Goal: Book appointment/travel/reservation

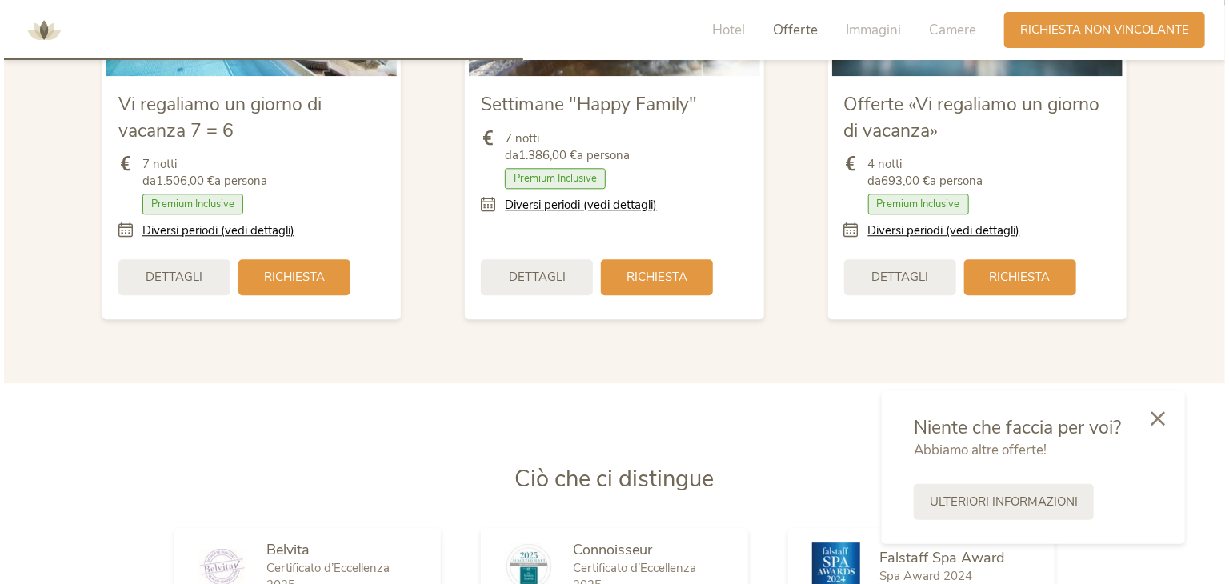
scroll to position [1996, 0]
click at [900, 231] on link "Diversi periodi (vedi dettagli)" at bounding box center [940, 230] width 152 height 17
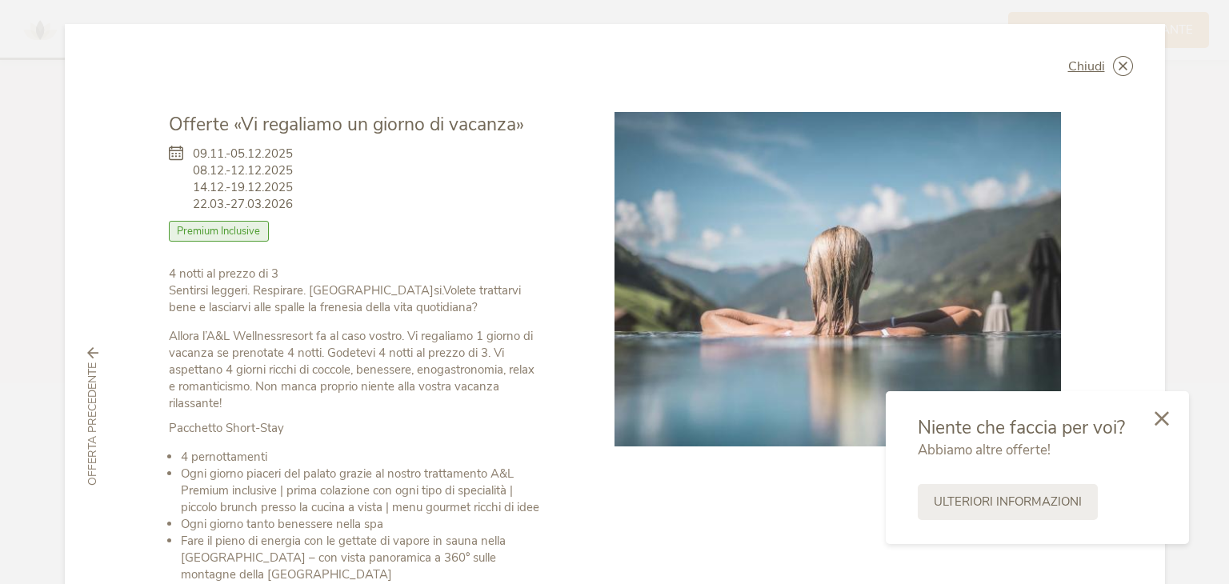
click at [748, 414] on img at bounding box center [837, 279] width 446 height 334
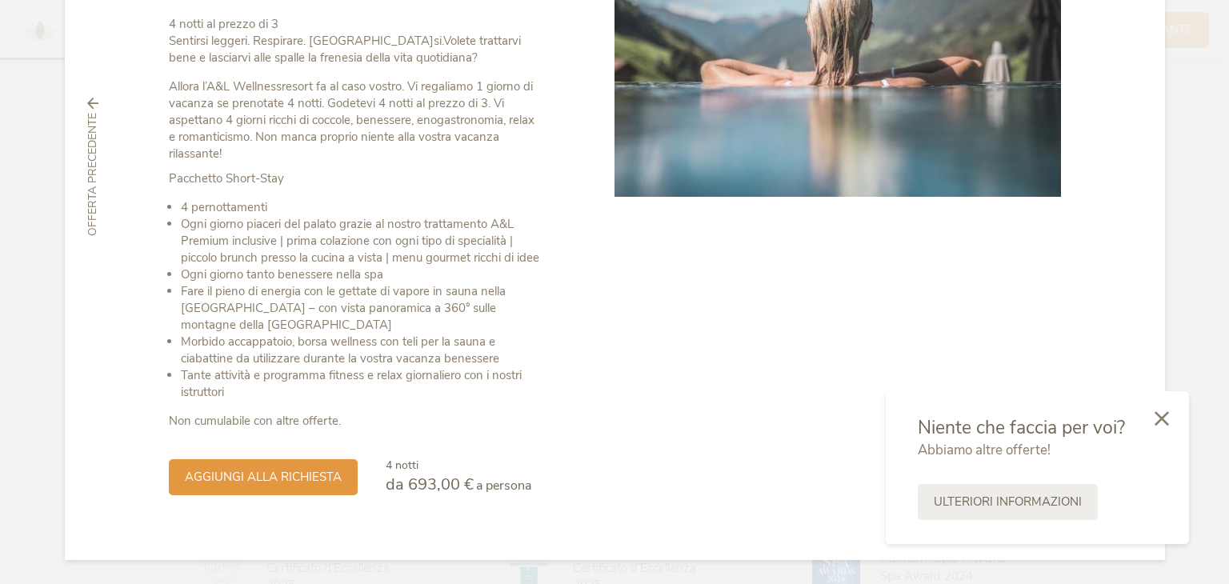
scroll to position [0, 0]
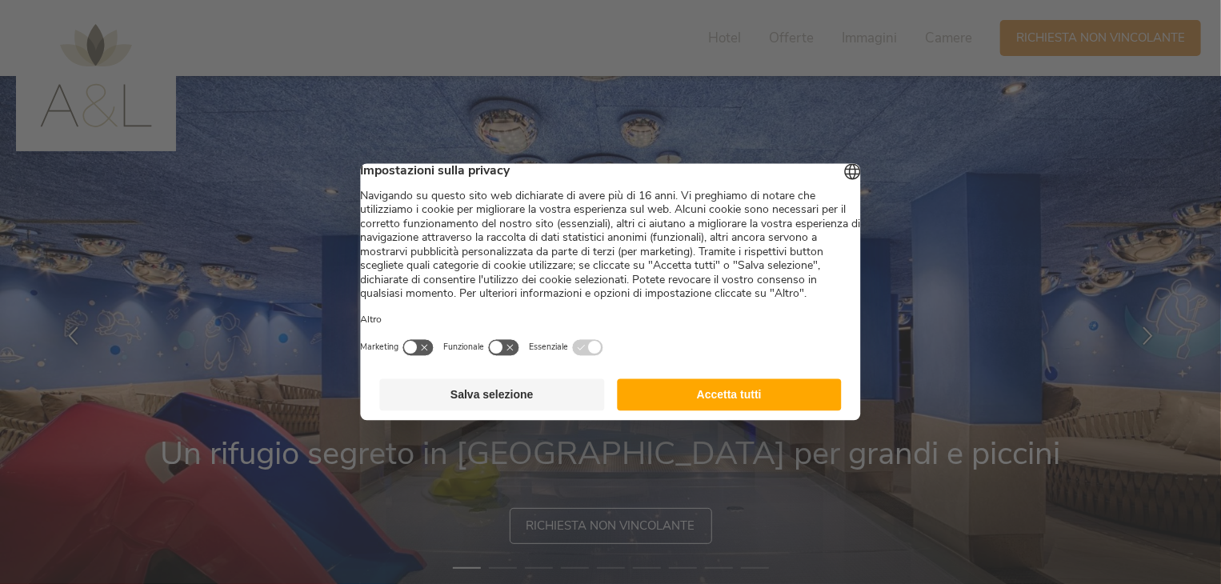
click at [713, 410] on button "Accetta tutti" at bounding box center [729, 395] width 225 height 32
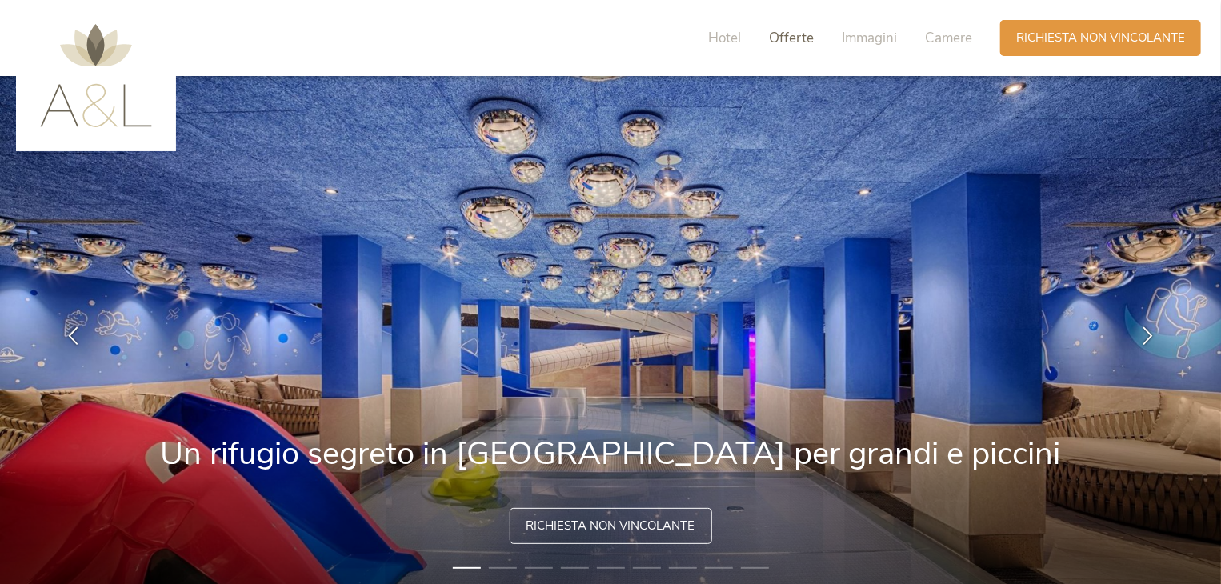
click at [787, 36] on span "Offerte" at bounding box center [791, 38] width 45 height 18
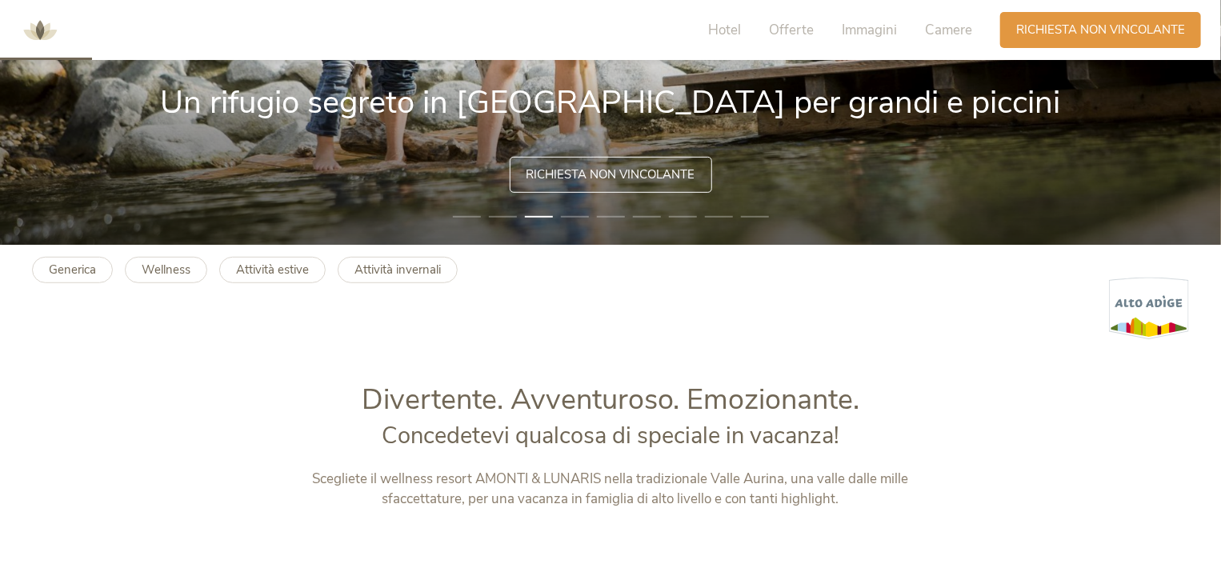
scroll to position [349, 0]
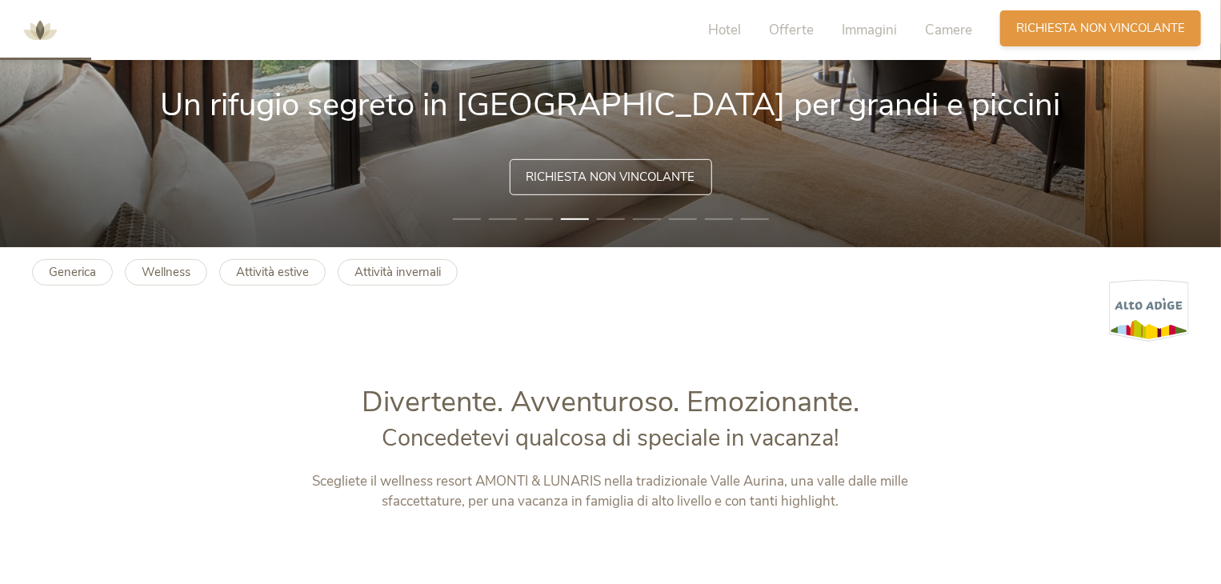
click at [1061, 33] on span "Richiesta non vincolante" at bounding box center [1100, 28] width 169 height 17
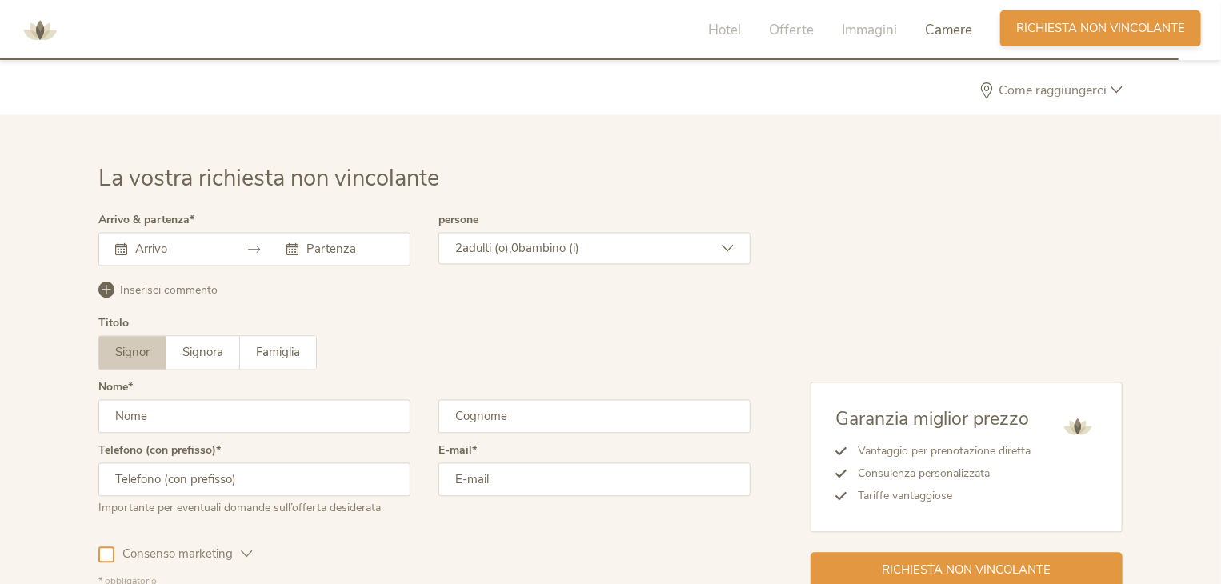
scroll to position [4614, 0]
